Goal: Book appointment/travel/reservation

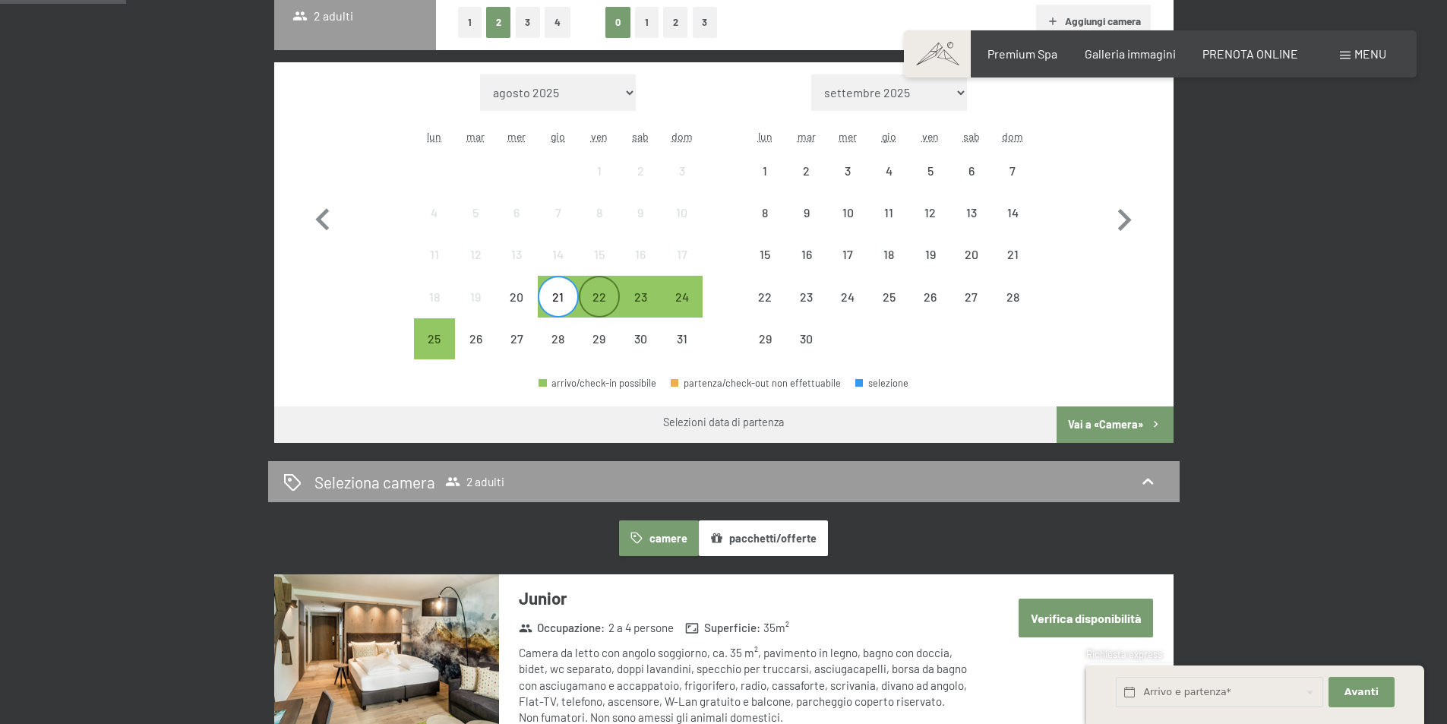
click at [591, 303] on div "22" at bounding box center [599, 310] width 38 height 38
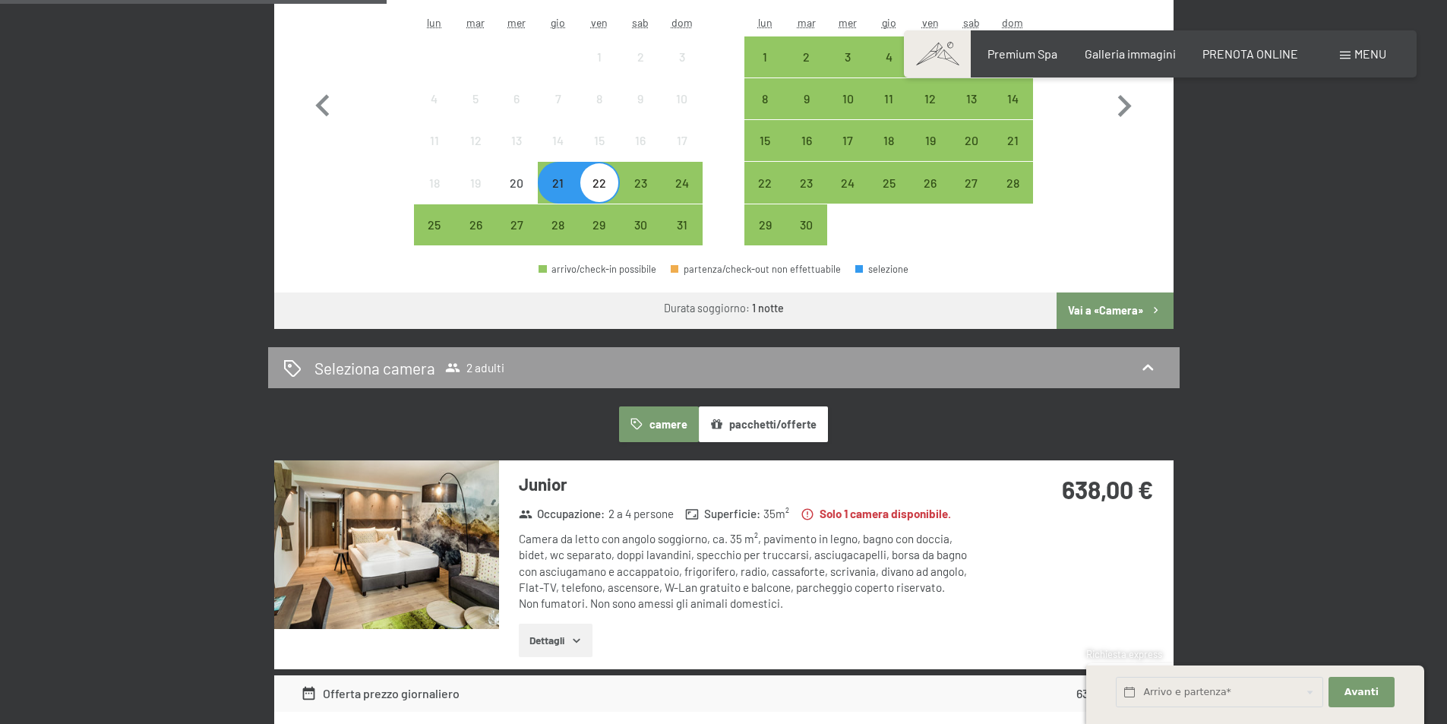
scroll to position [532, 0]
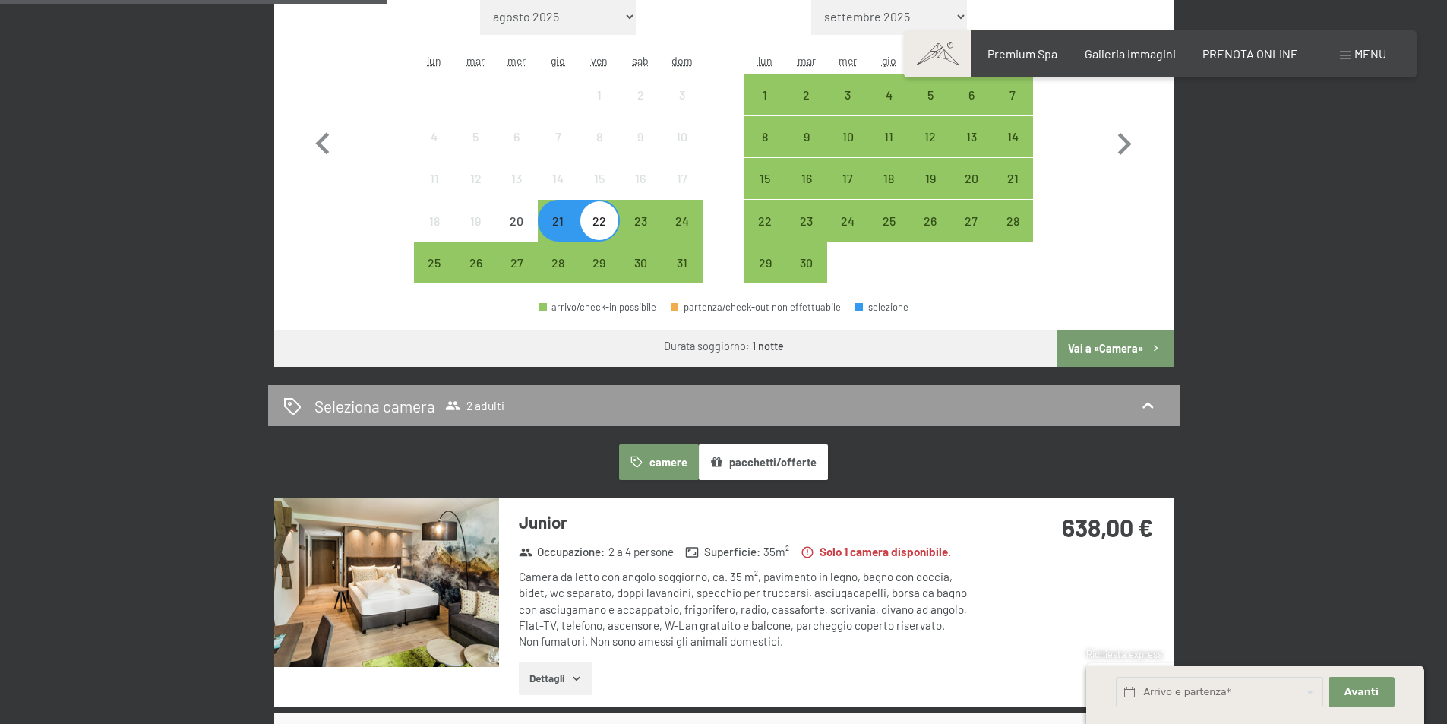
click at [421, 548] on img at bounding box center [386, 582] width 225 height 169
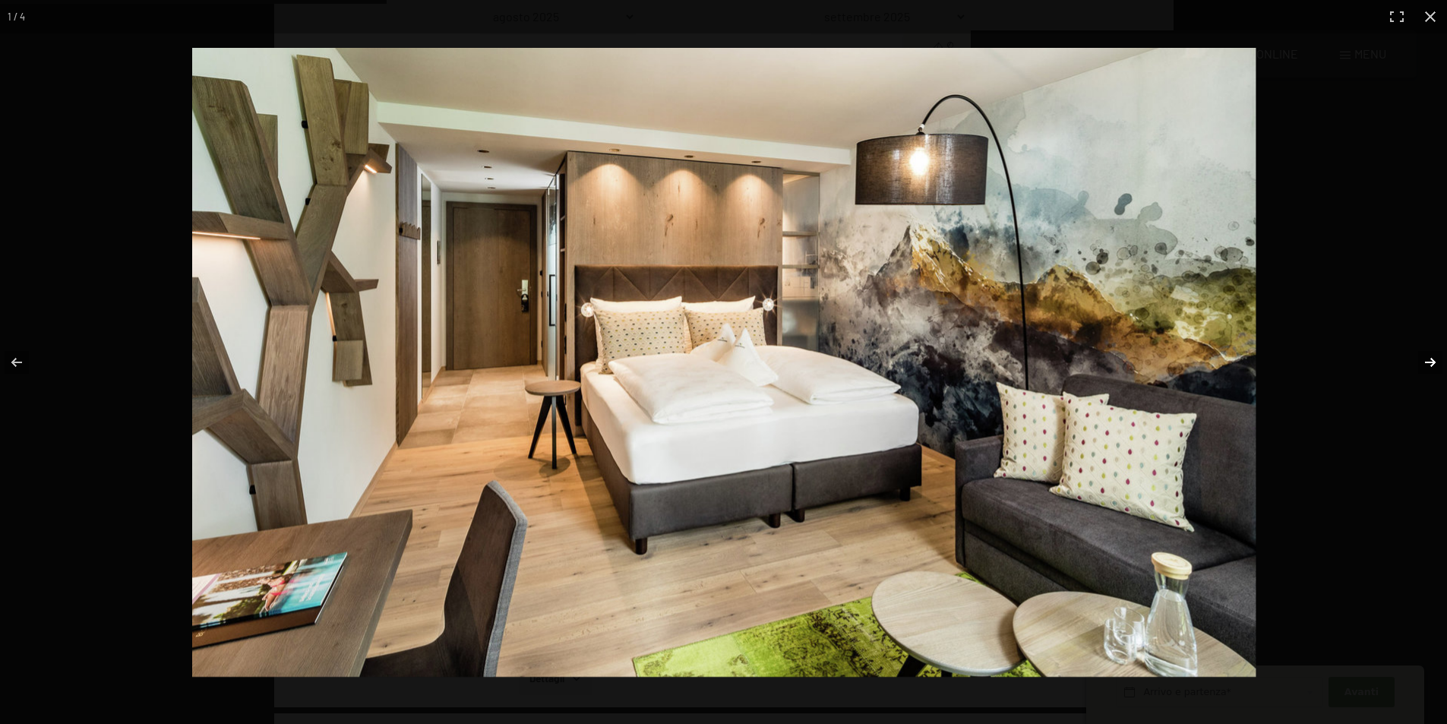
click at [1424, 359] on button "button" at bounding box center [1420, 362] width 53 height 76
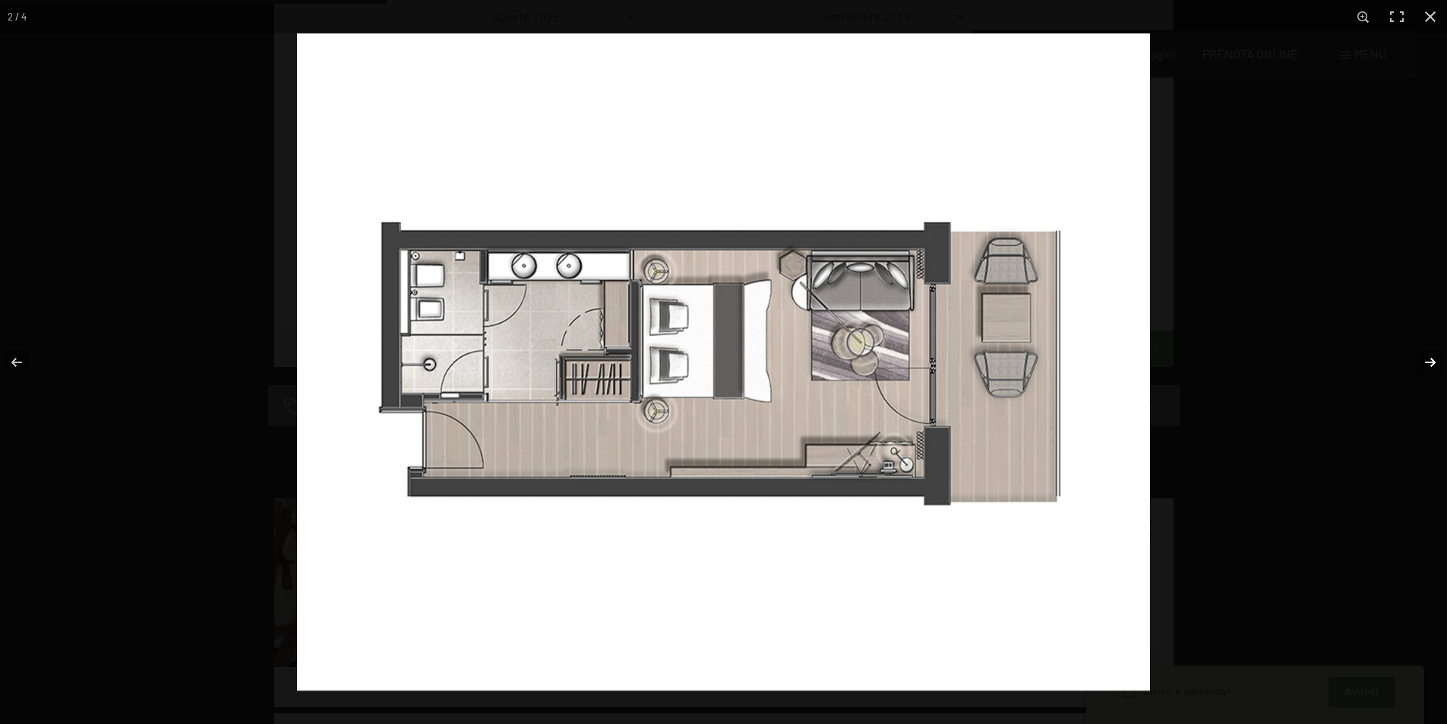
click at [1428, 378] on button "button" at bounding box center [1420, 362] width 53 height 76
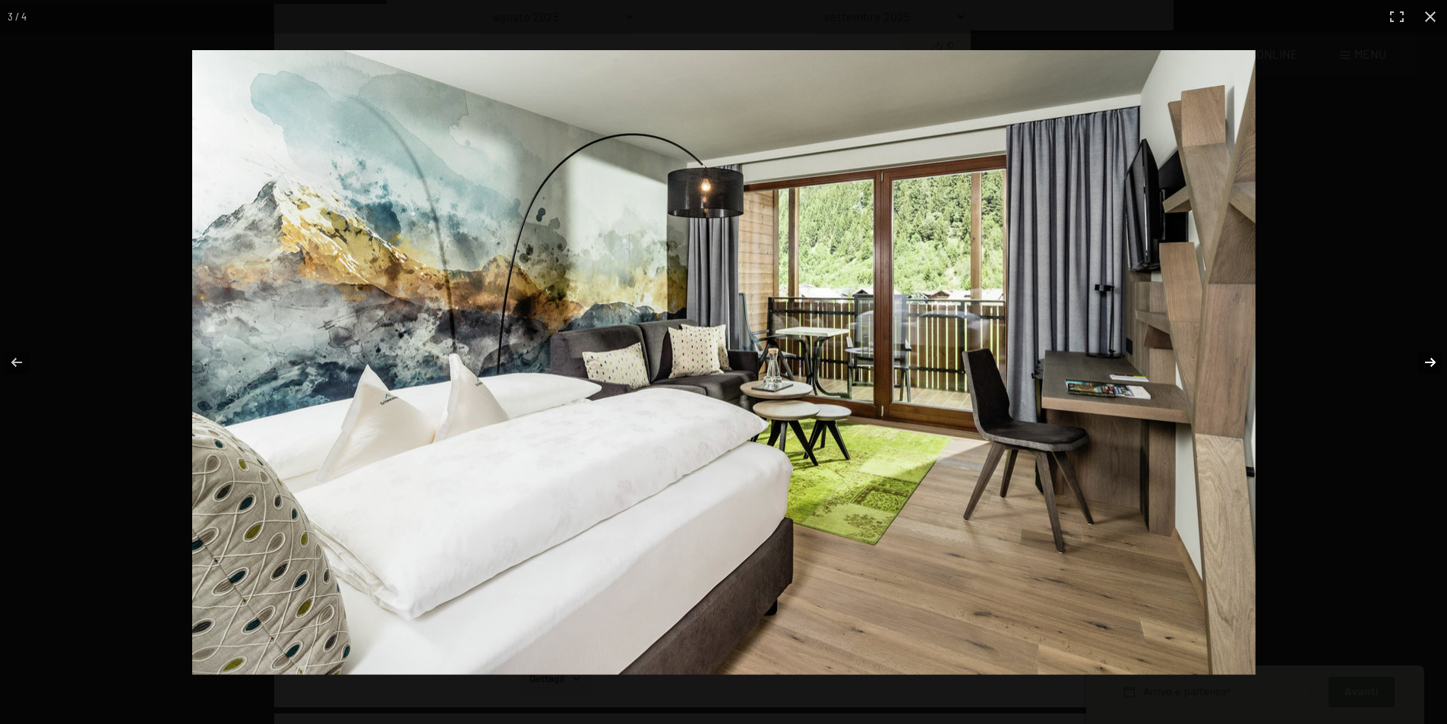
click at [1428, 378] on button "button" at bounding box center [1420, 362] width 53 height 76
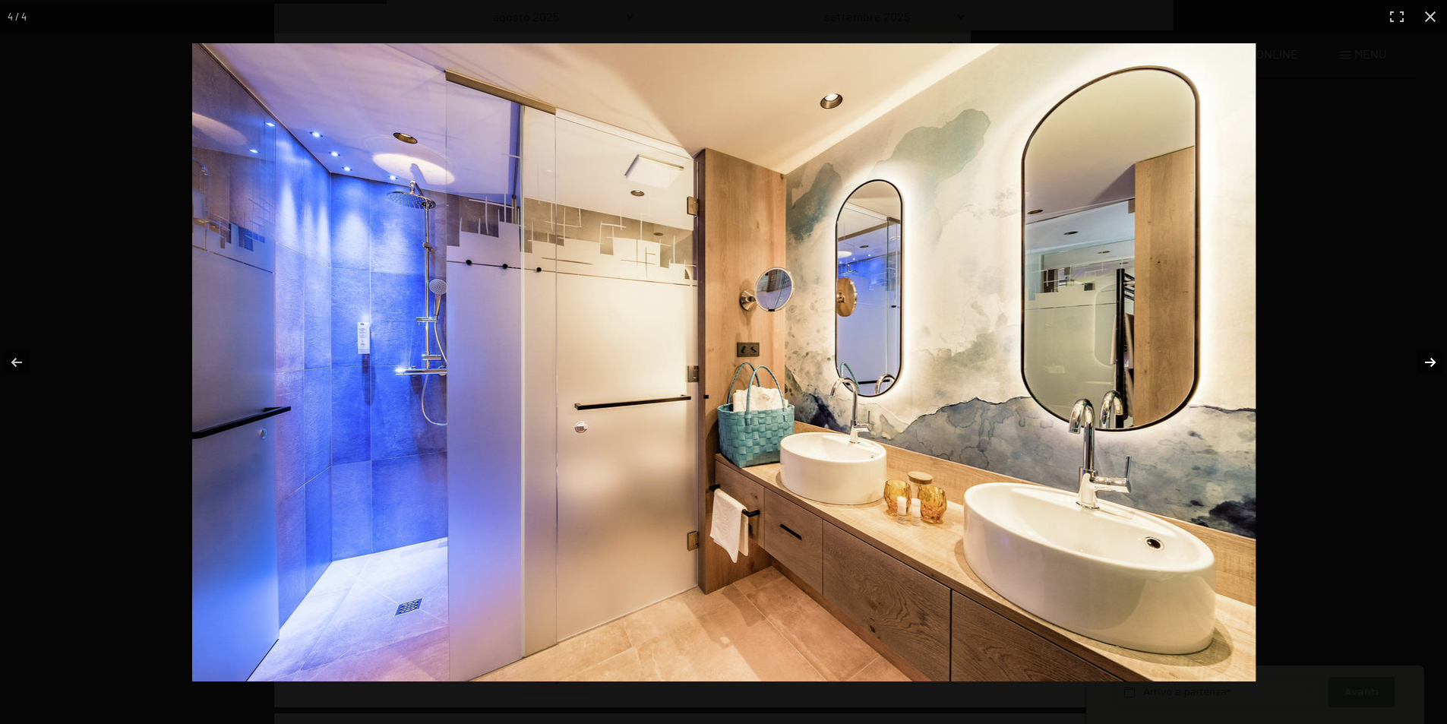
click at [1426, 371] on button "button" at bounding box center [1420, 362] width 53 height 76
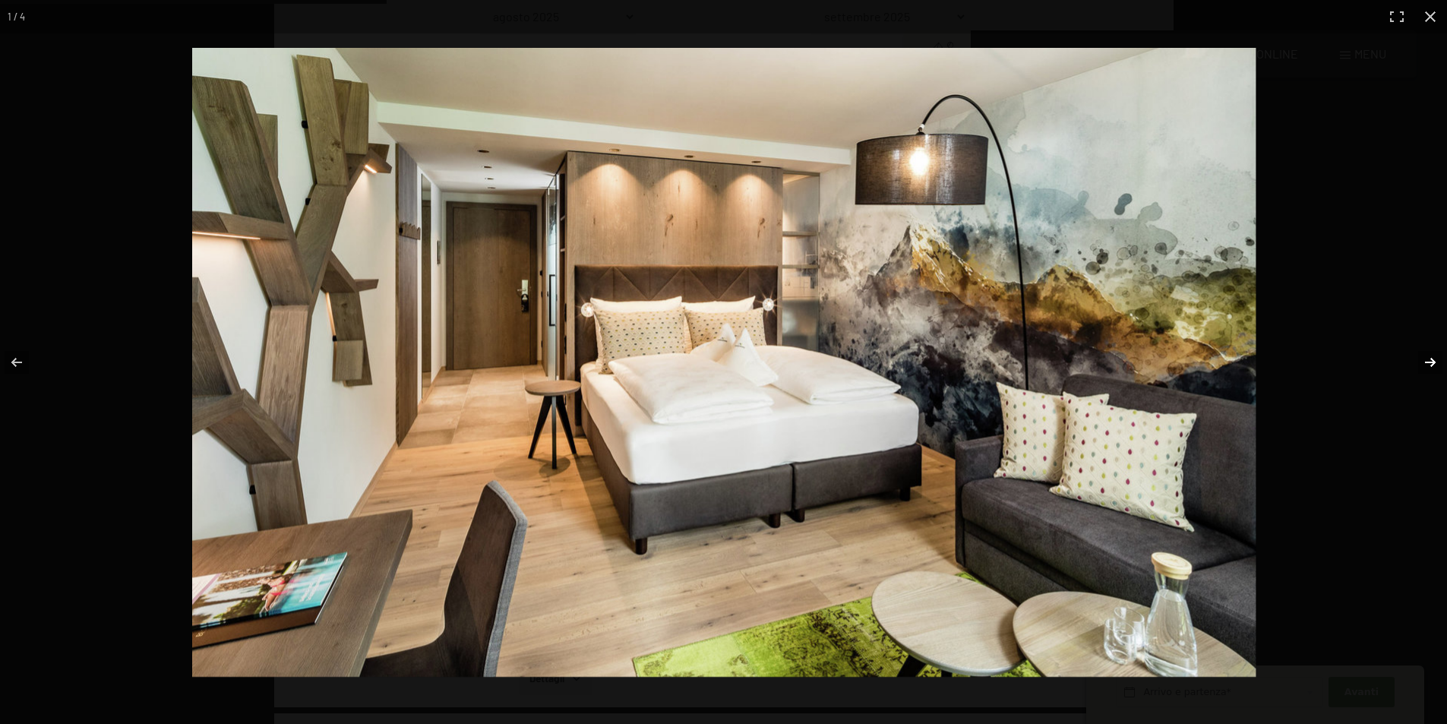
click at [1426, 371] on button "button" at bounding box center [1420, 362] width 53 height 76
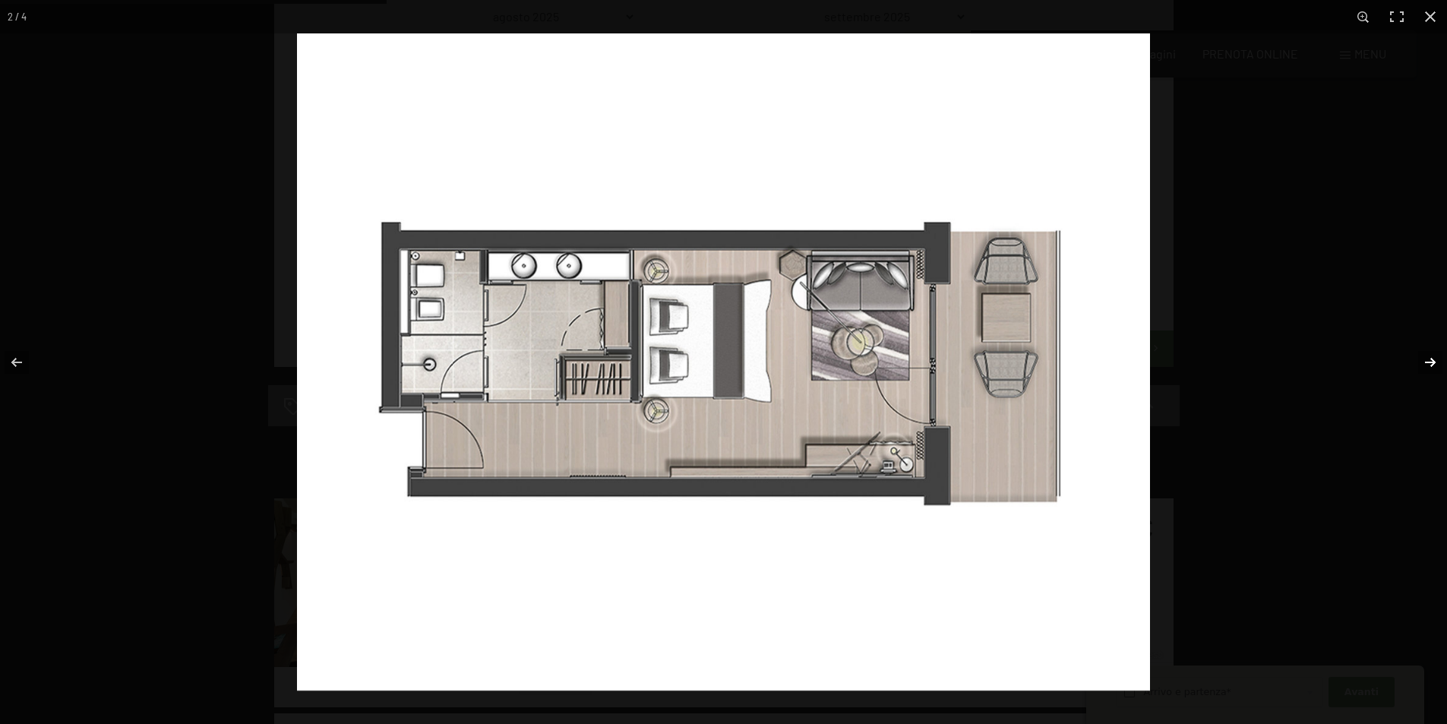
click at [1426, 371] on button "button" at bounding box center [1420, 362] width 53 height 76
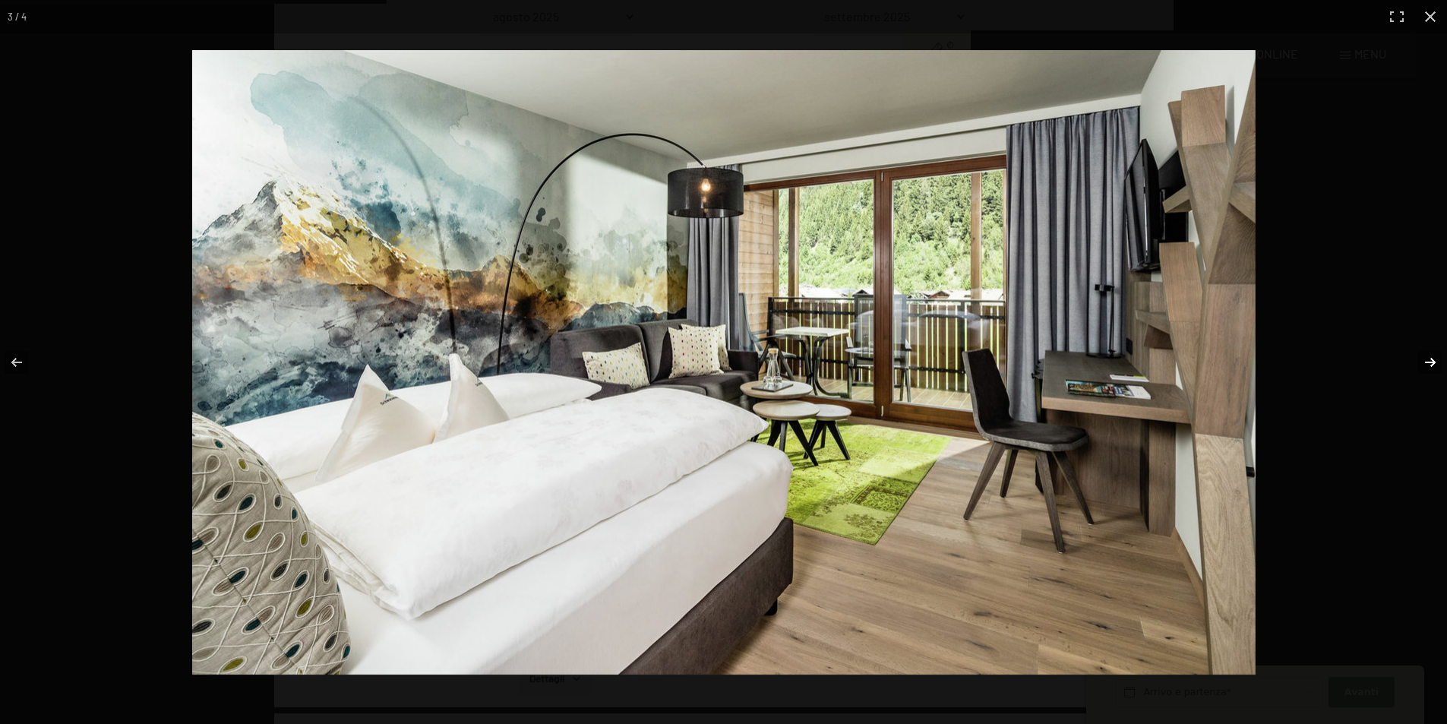
click at [1426, 371] on button "button" at bounding box center [1420, 362] width 53 height 76
